Goal: Task Accomplishment & Management: Complete application form

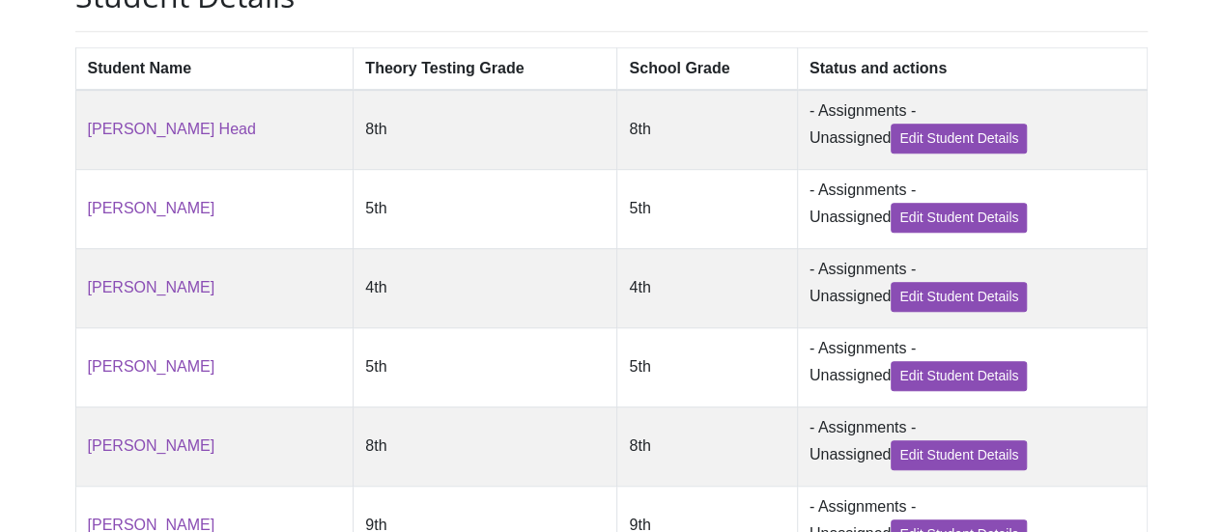
scroll to position [707, 0]
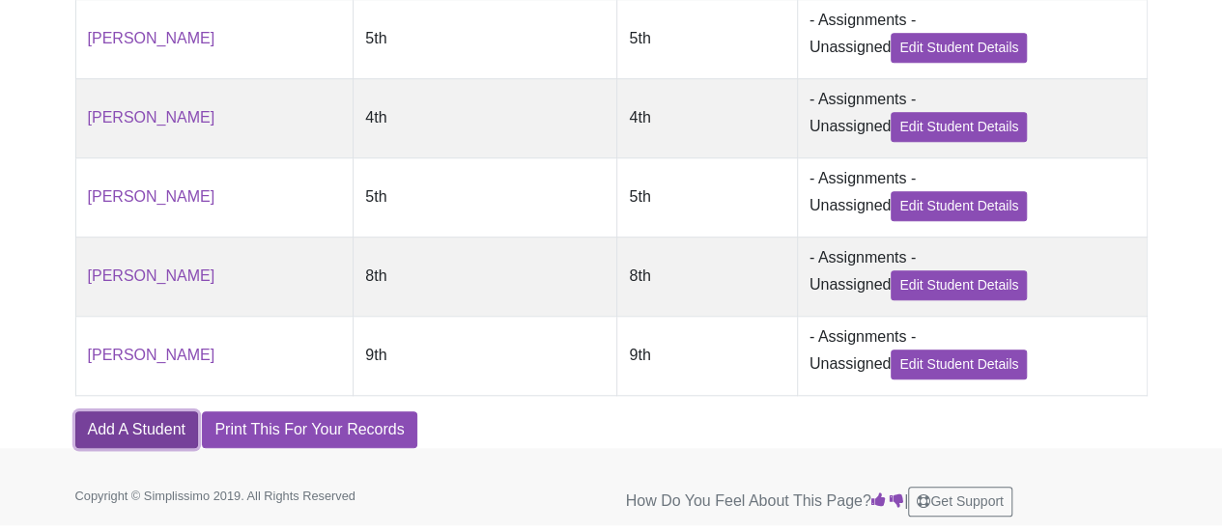
click at [155, 417] on link "Add A Student" at bounding box center [136, 429] width 123 height 37
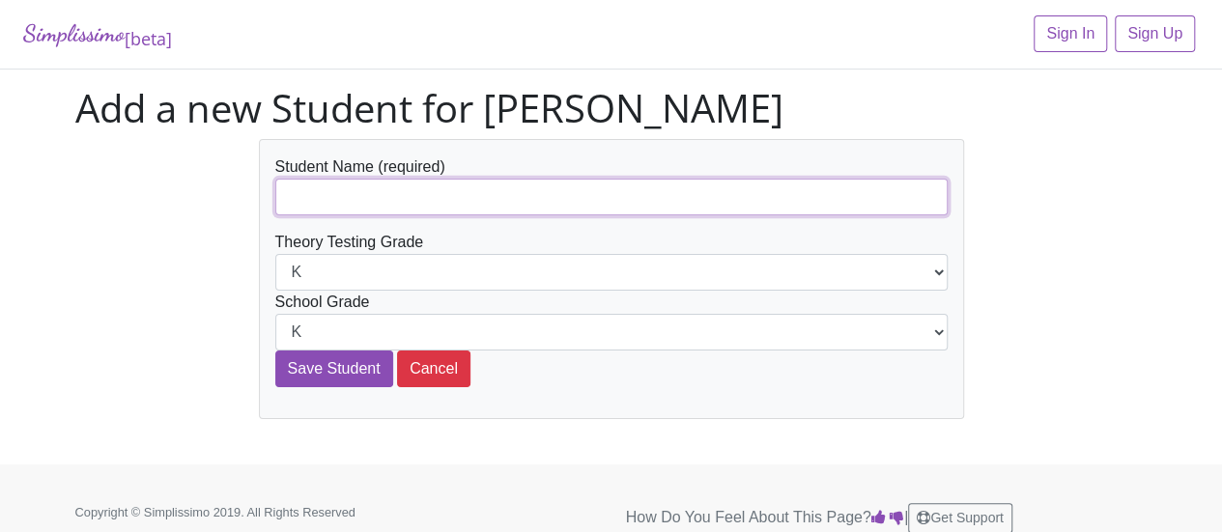
click at [379, 202] on input "text" at bounding box center [611, 197] width 672 height 37
type input "[PERSON_NAME]"
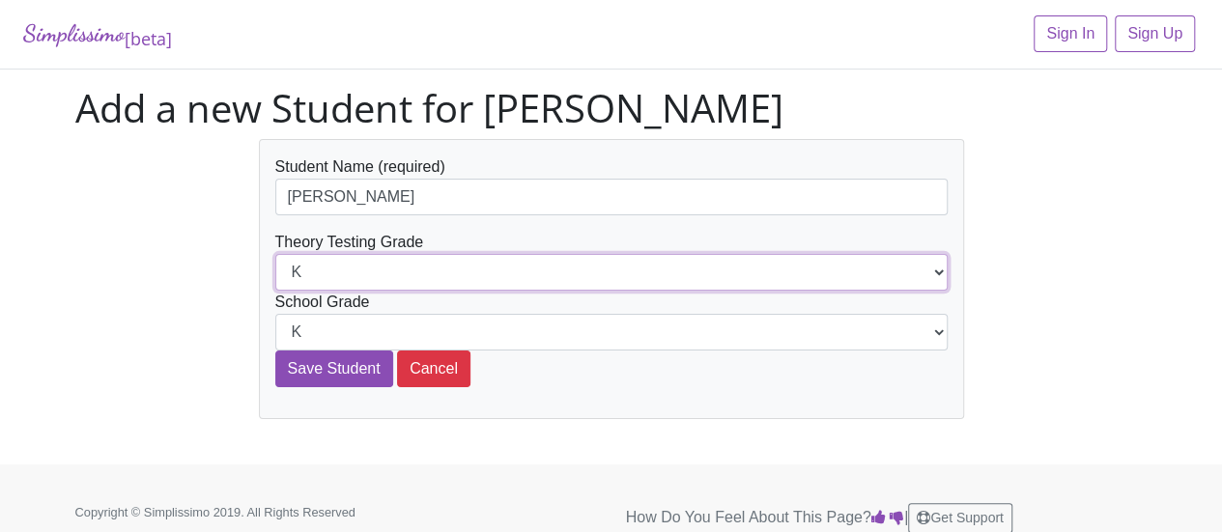
click at [390, 266] on select "K 1st 2nd 3rd 4th 5th 6th 7th 8th 9th 10th 11th 12th" at bounding box center [611, 272] width 672 height 37
select select "2nd"
click at [275, 254] on select "K 1st 2nd 3rd 4th 5th 6th 7th 8th 9th 10th 11th 12th" at bounding box center [611, 272] width 672 height 37
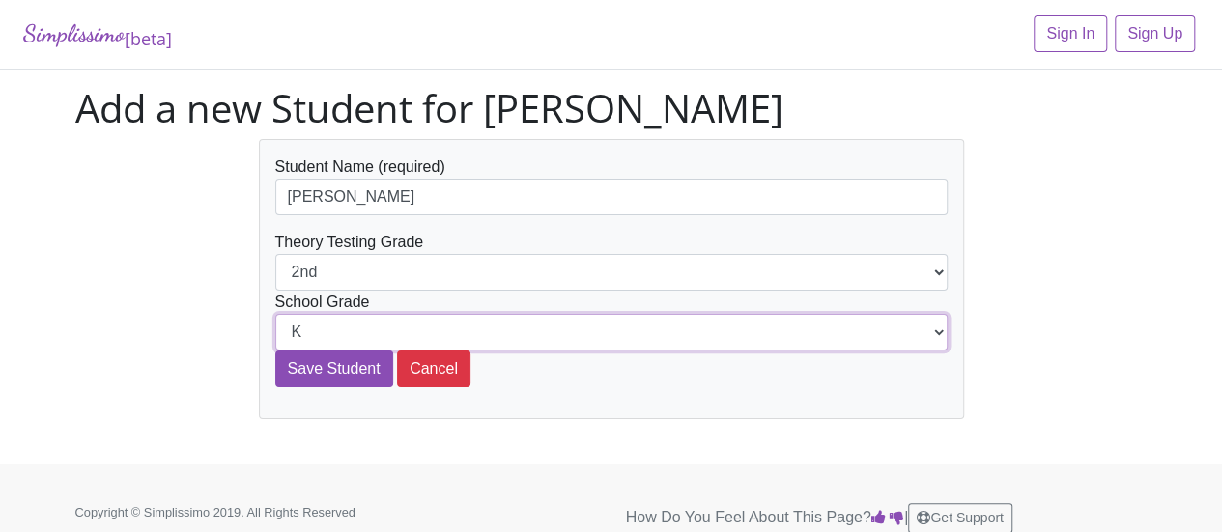
click at [342, 329] on select "K 1st 2nd 3rd 4th 5th 6th 7th 8th 9th 10th 11th 12th" at bounding box center [611, 332] width 672 height 37
select select "2nd"
click at [275, 314] on select "K 1st 2nd 3rd 4th 5th 6th 7th 8th 9th 10th 11th 12th" at bounding box center [611, 332] width 672 height 37
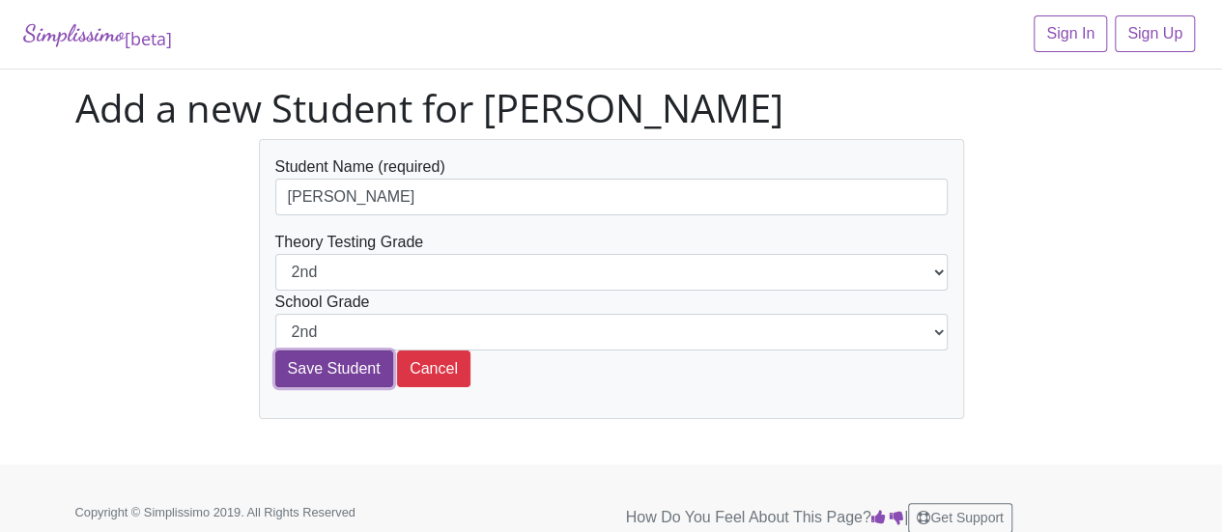
click at [357, 360] on input "Save Student" at bounding box center [334, 369] width 118 height 37
